Goal: Task Accomplishment & Management: Use online tool/utility

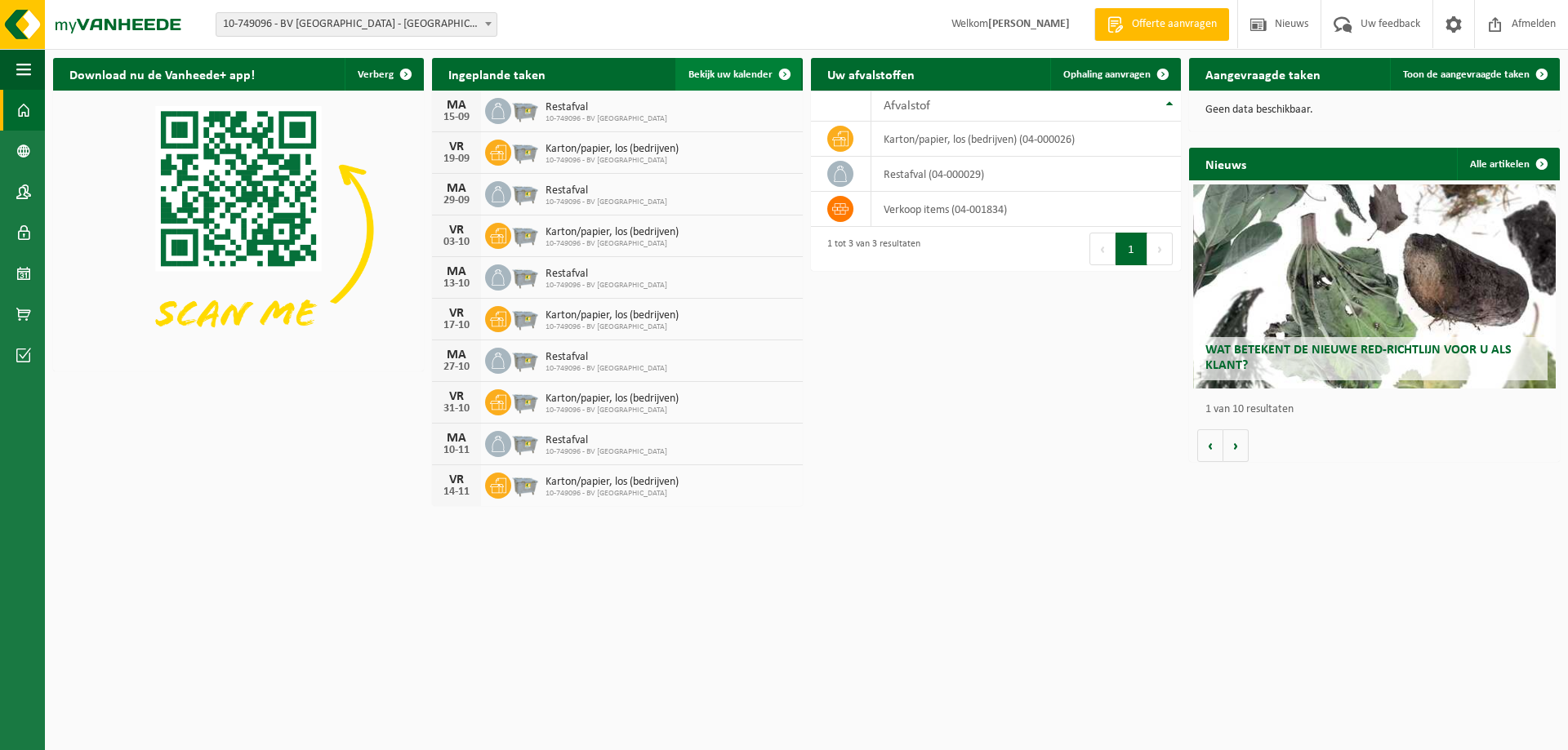
click at [749, 73] on span "Bekijk uw kalender" at bounding box center [730, 75] width 84 height 11
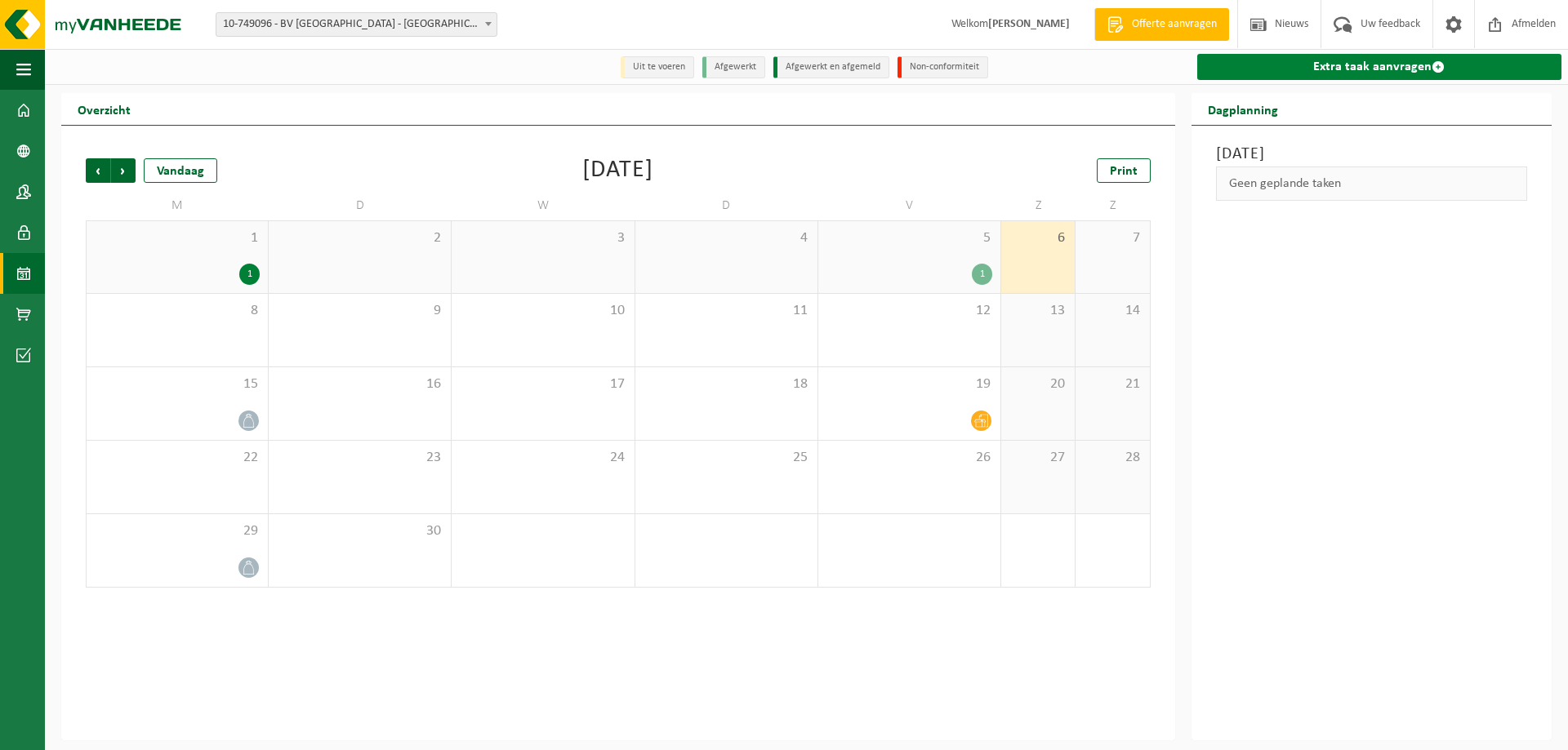
click at [1362, 67] on link "Extra taak aanvragen" at bounding box center [1379, 66] width 364 height 26
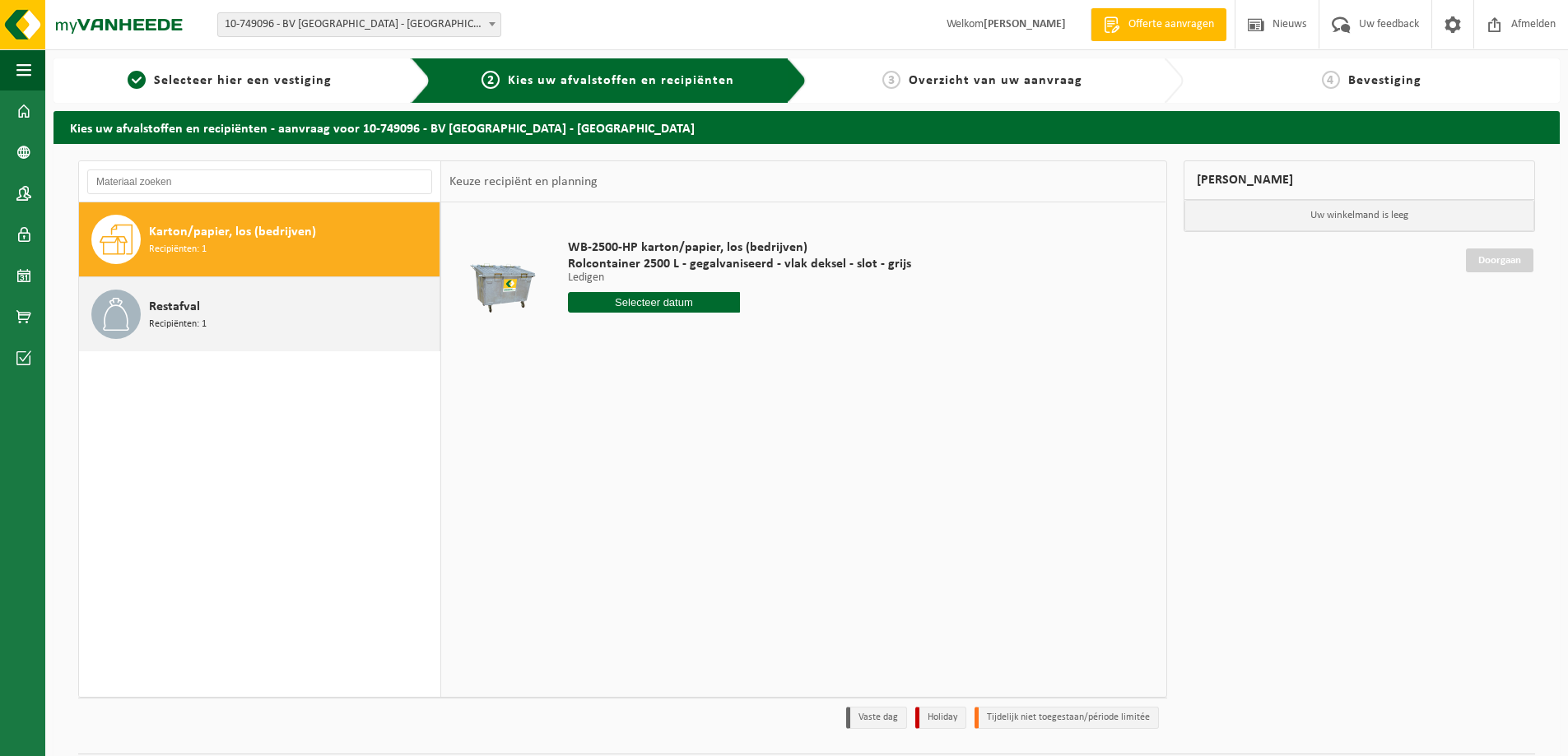
click at [182, 313] on span "Restafval" at bounding box center [174, 307] width 51 height 20
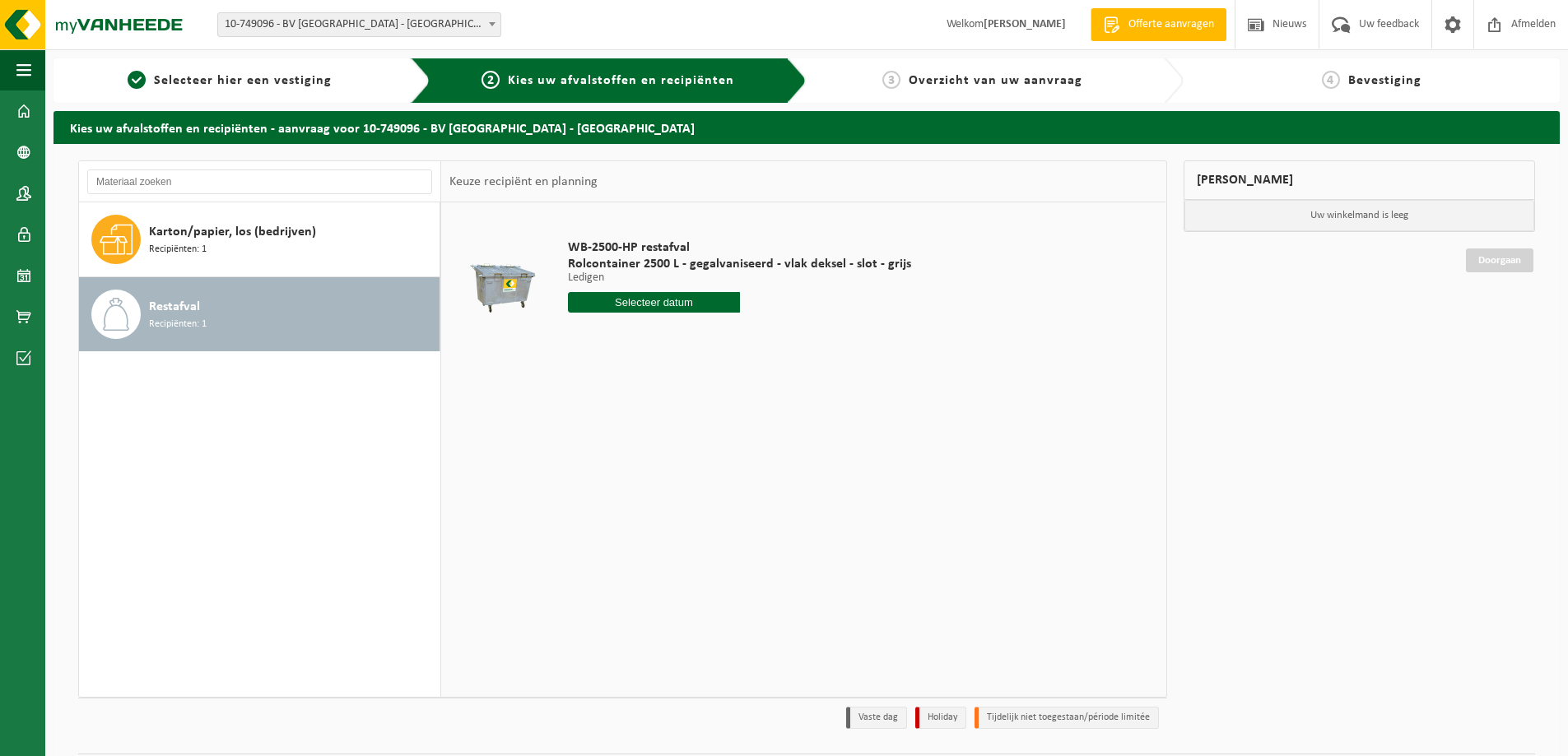
click at [645, 296] on input "text" at bounding box center [653, 302] width 172 height 21
click at [25, 67] on span "button" at bounding box center [23, 70] width 14 height 41
